Goal: Transaction & Acquisition: Obtain resource

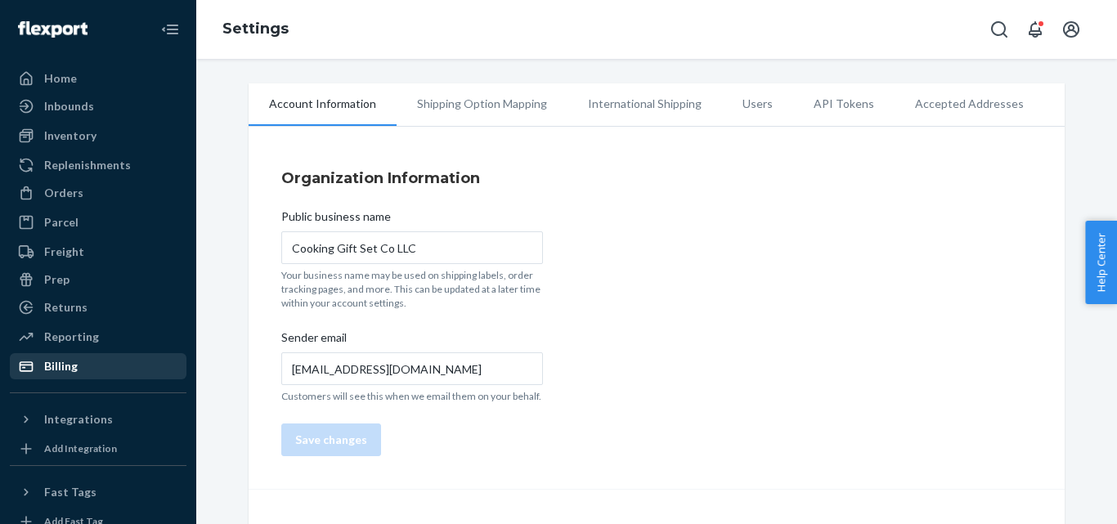
click at [67, 367] on div "Billing" at bounding box center [61, 366] width 34 height 16
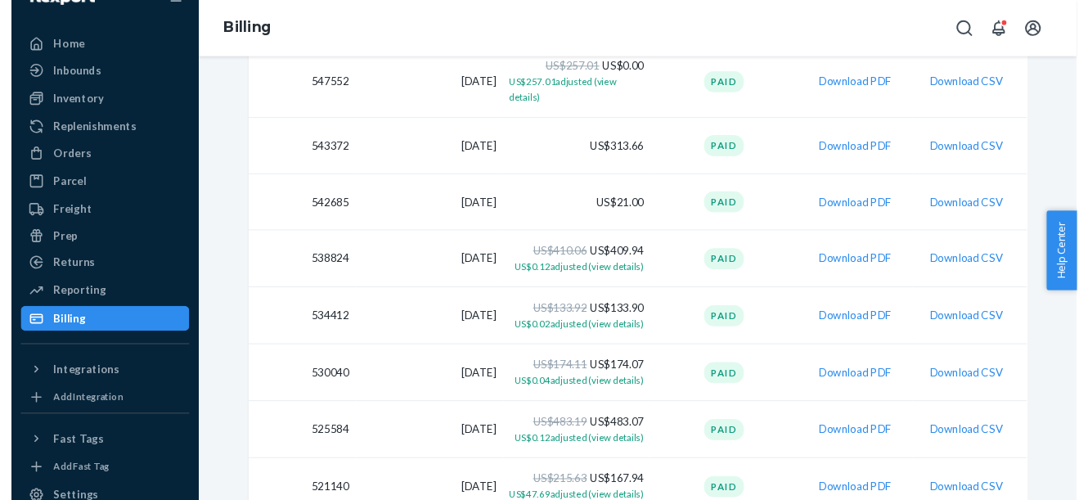
scroll to position [772, 0]
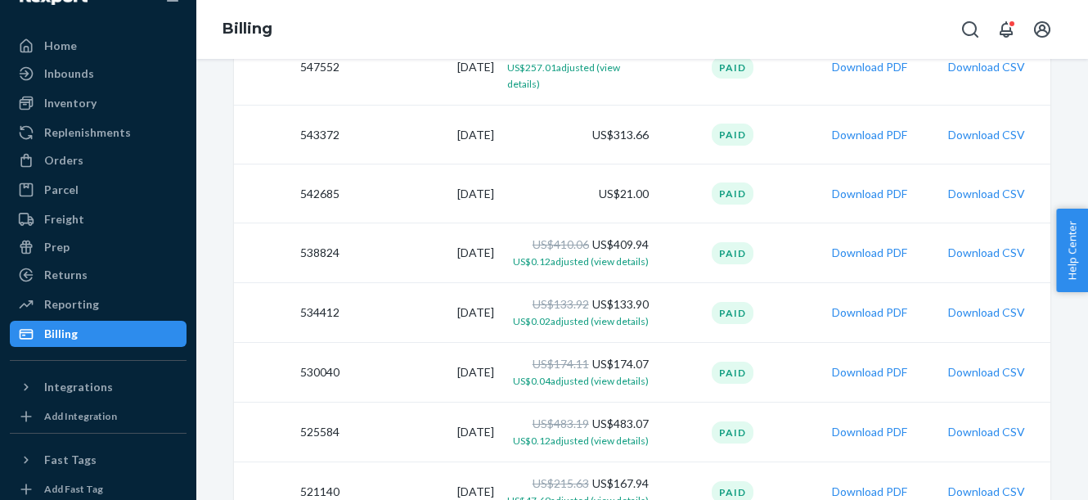
click at [941, 259] on td "Download CSV" at bounding box center [990, 253] width 120 height 60
click at [874, 250] on button "Download PDF" at bounding box center [869, 253] width 75 height 16
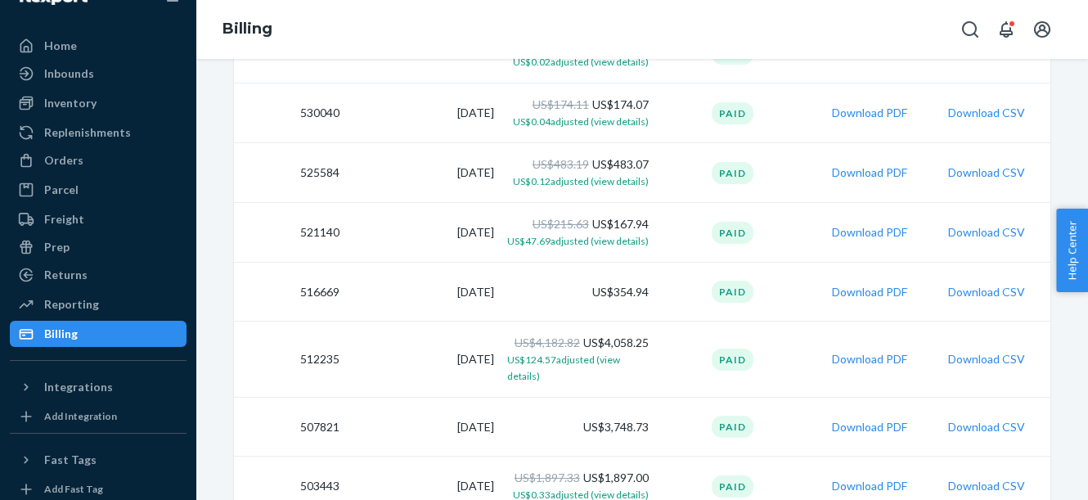
scroll to position [1020, 0]
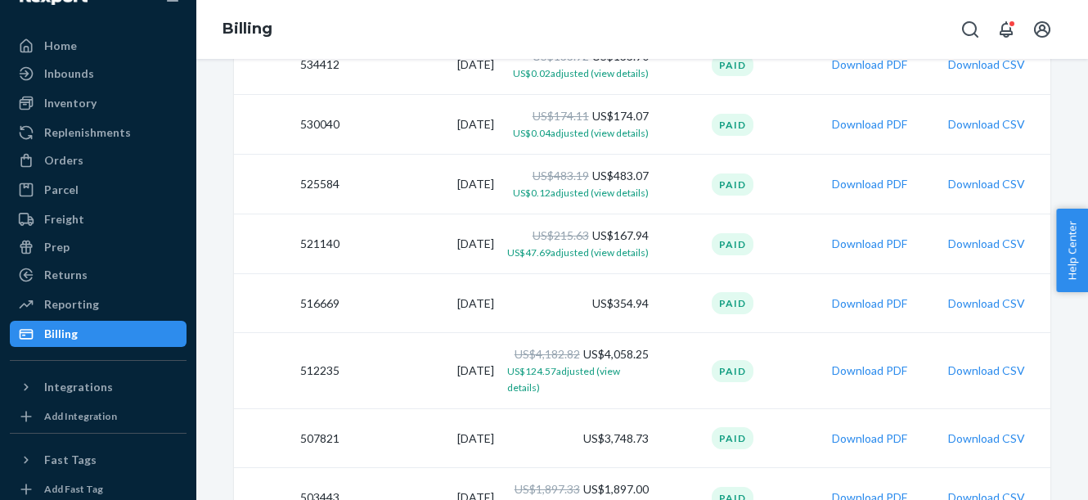
click at [877, 304] on button "Download PDF" at bounding box center [869, 303] width 75 height 16
click at [857, 182] on button "Download PDF" at bounding box center [869, 184] width 75 height 16
click at [846, 244] on button "Download PDF" at bounding box center [869, 244] width 75 height 16
click at [850, 186] on button "Download PDF" at bounding box center [869, 184] width 75 height 16
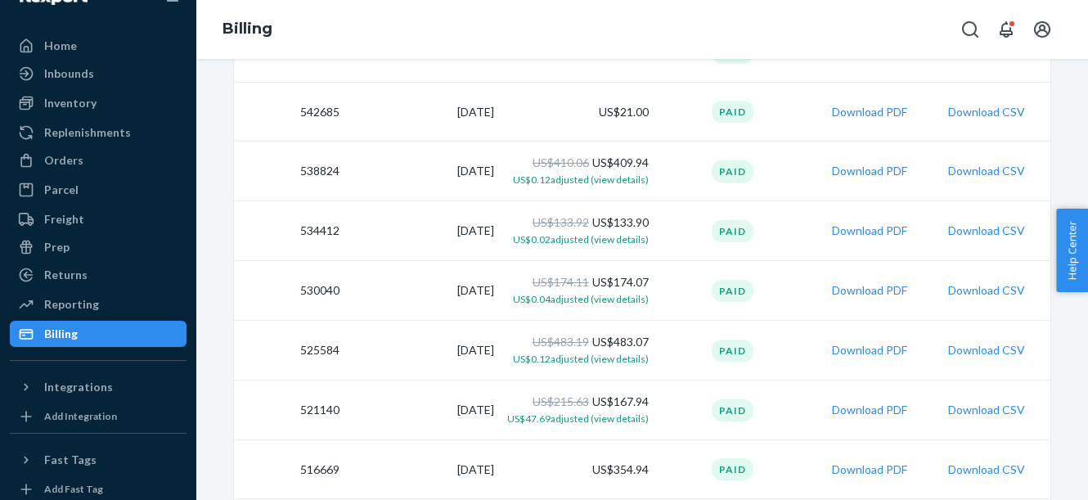
click at [845, 292] on button "Download PDF" at bounding box center [869, 290] width 75 height 16
click at [847, 231] on button "Download PDF" at bounding box center [869, 230] width 75 height 16
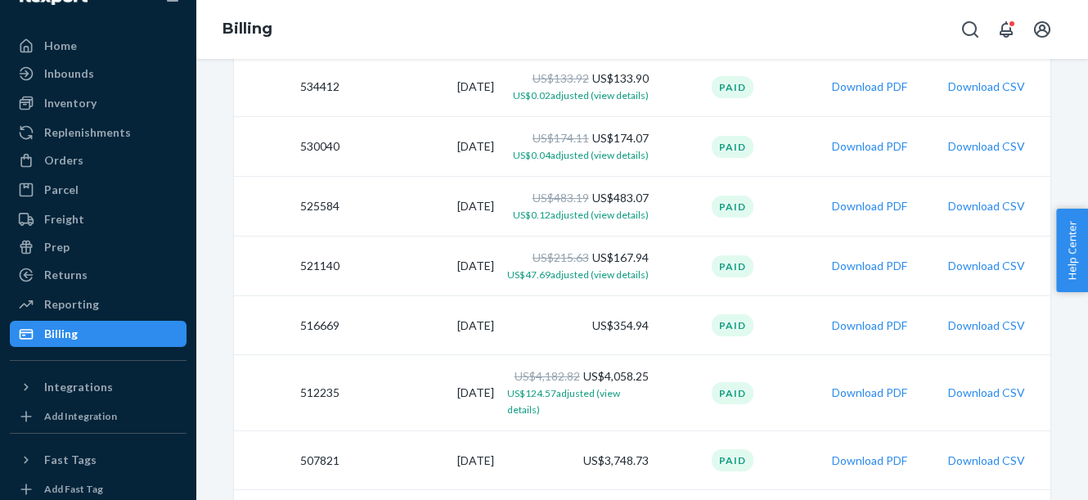
click at [852, 328] on button "Download PDF" at bounding box center [869, 325] width 75 height 16
click at [856, 326] on button "Download PDF" at bounding box center [869, 325] width 75 height 16
click at [851, 326] on button "Download PDF" at bounding box center [869, 325] width 75 height 16
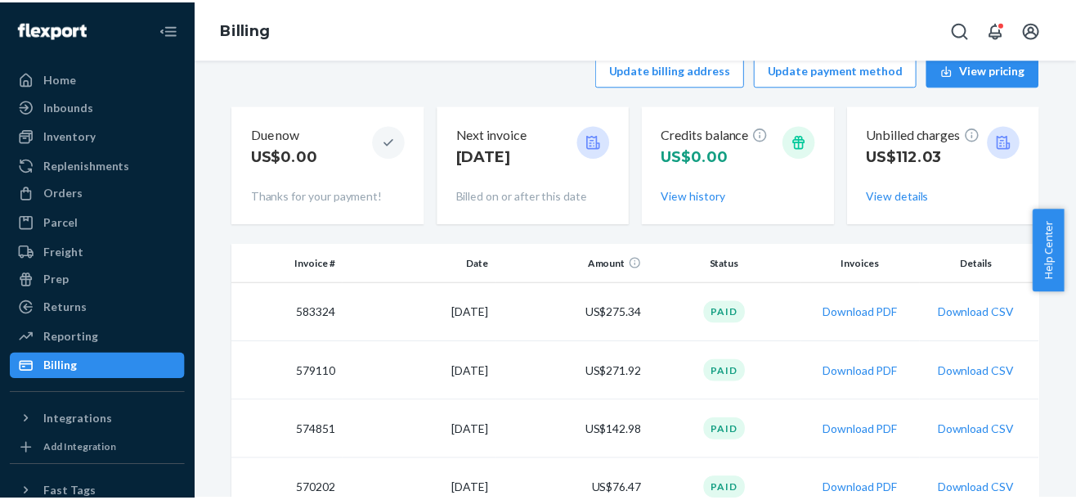
scroll to position [382, 0]
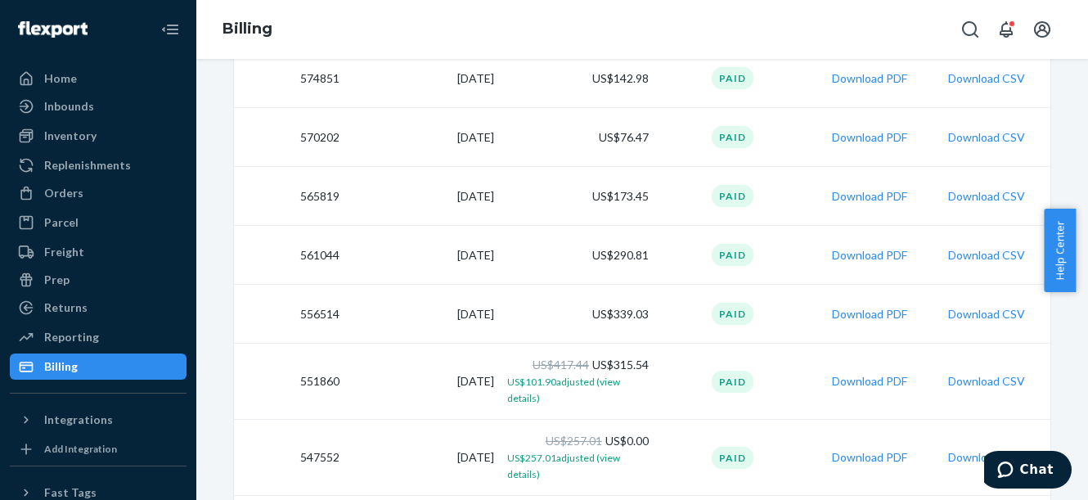
drag, startPoint x: 1079, startPoint y: 223, endPoint x: 1087, endPoint y: 255, distance: 32.9
click at [1087, 257] on html "Home Inbounds Shipping Plans Problems Inventory Products Replenishments Orders …" at bounding box center [544, 250] width 1088 height 500
drag, startPoint x: 1082, startPoint y: 229, endPoint x: 1089, endPoint y: 276, distance: 47.1
click at [1087, 276] on html "Home Inbounds Shipping Plans Problems Inventory Products Replenishments Orders …" at bounding box center [544, 250] width 1088 height 500
drag, startPoint x: 1077, startPoint y: 230, endPoint x: 1074, endPoint y: 253, distance: 23.1
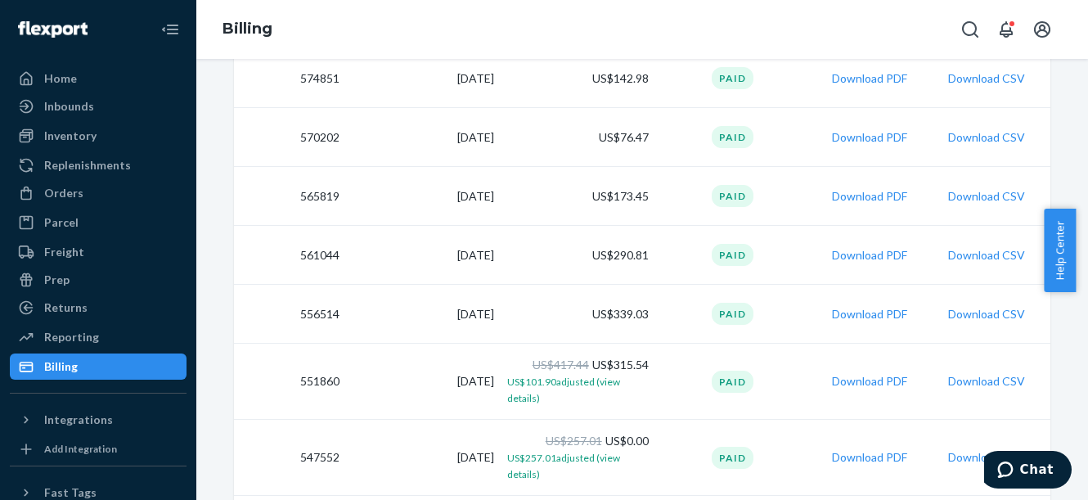
click at [1074, 253] on div "Help Center" at bounding box center [1066, 250] width 44 height 83
drag, startPoint x: 1081, startPoint y: 236, endPoint x: 1077, endPoint y: 303, distance: 68.0
click at [1077, 303] on body "Home Inbounds Shipping Plans Problems Inventory Products Replenishments Orders …" at bounding box center [544, 250] width 1088 height 500
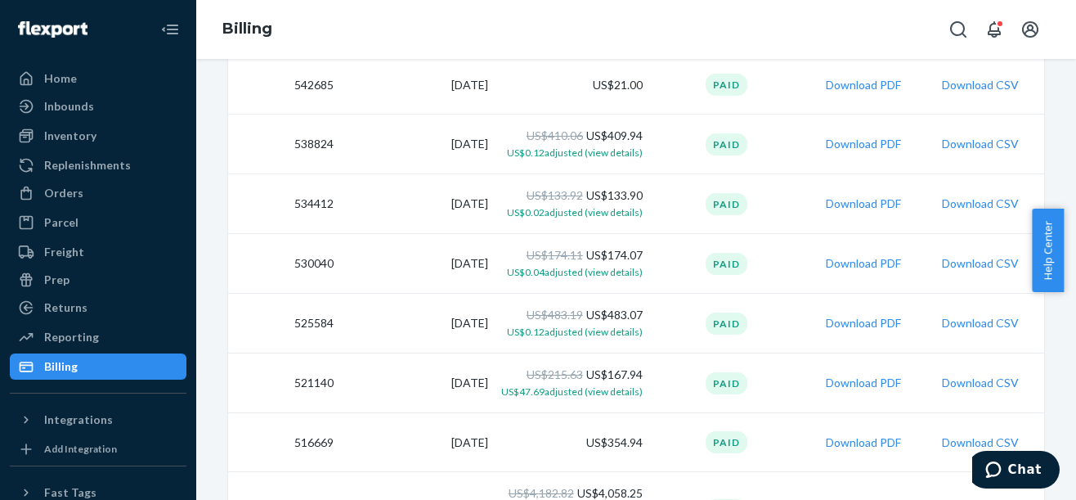
scroll to position [968, 0]
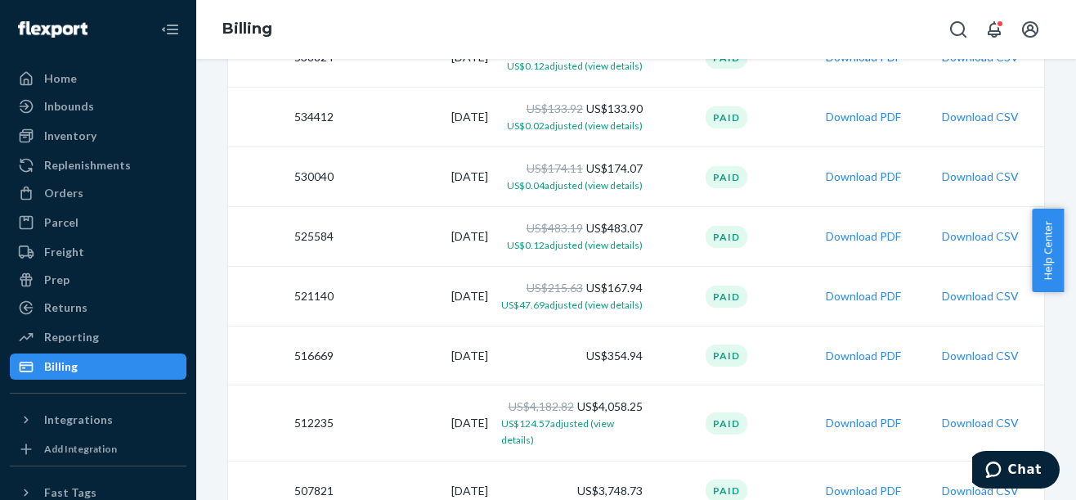
click at [856, 355] on button "Download PDF" at bounding box center [863, 356] width 75 height 16
